Goal: Check status: Check status

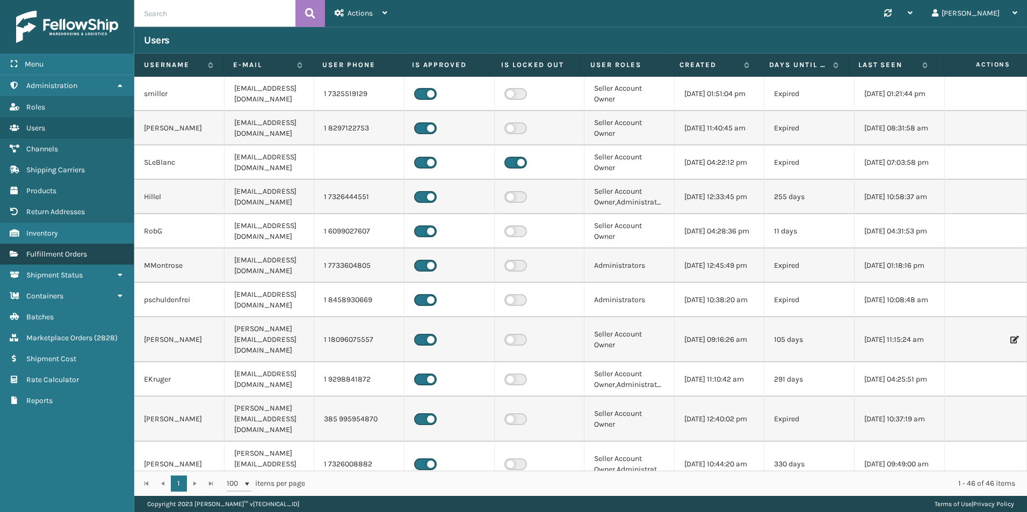
click at [68, 248] on link "Inventory Fulfillment Orders" at bounding box center [67, 254] width 134 height 21
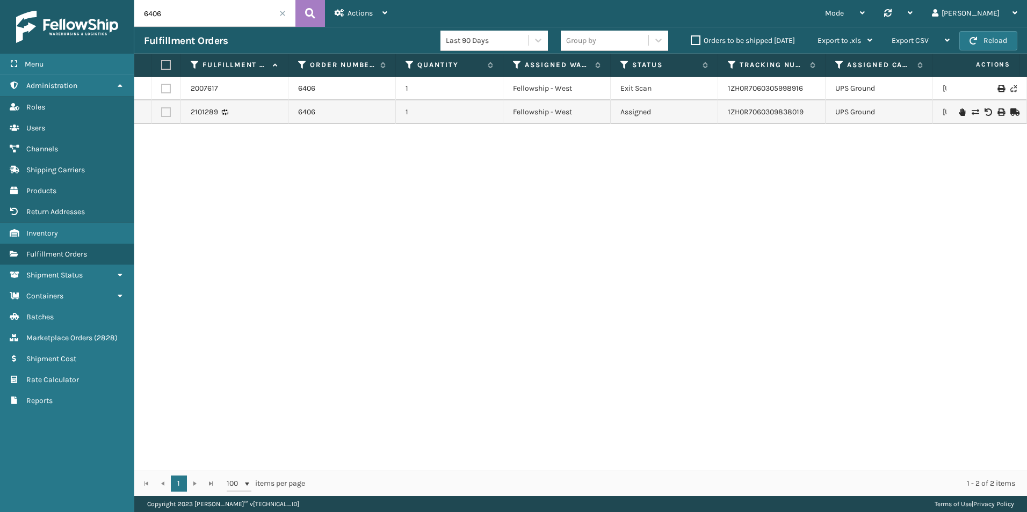
click at [166, 13] on input "6406" at bounding box center [214, 13] width 161 height 27
type input "11976"
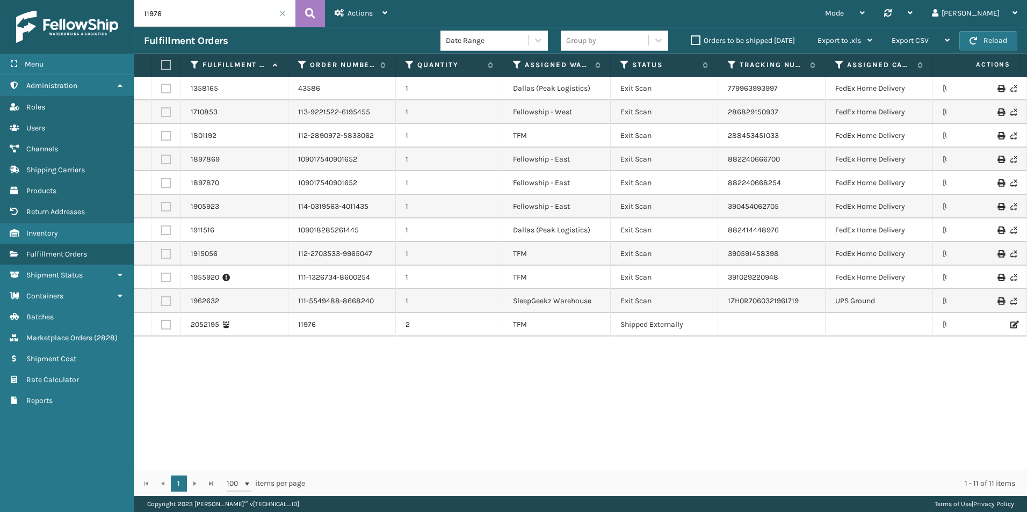
click at [1010, 324] on icon at bounding box center [1013, 325] width 6 height 8
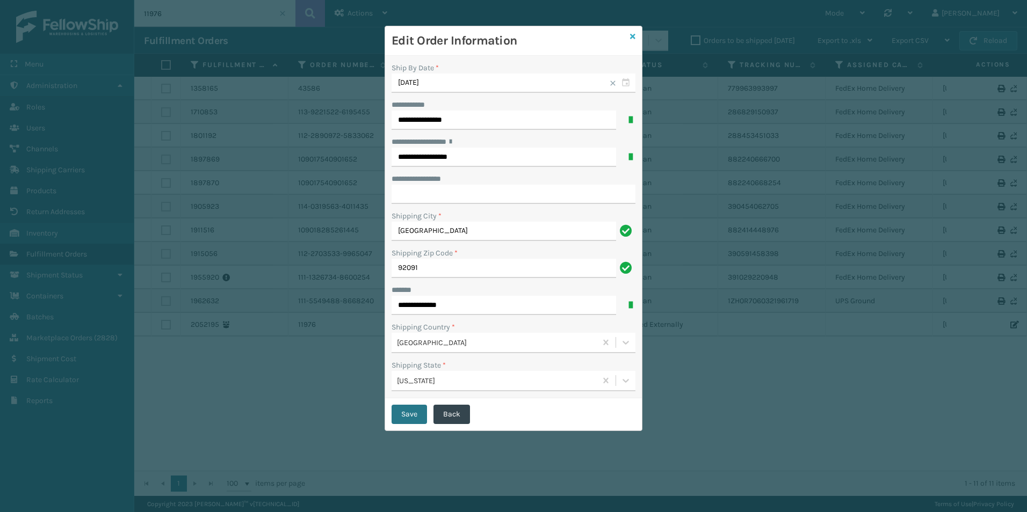
click at [631, 35] on icon at bounding box center [632, 37] width 5 height 8
